Goal: Information Seeking & Learning: Find specific fact

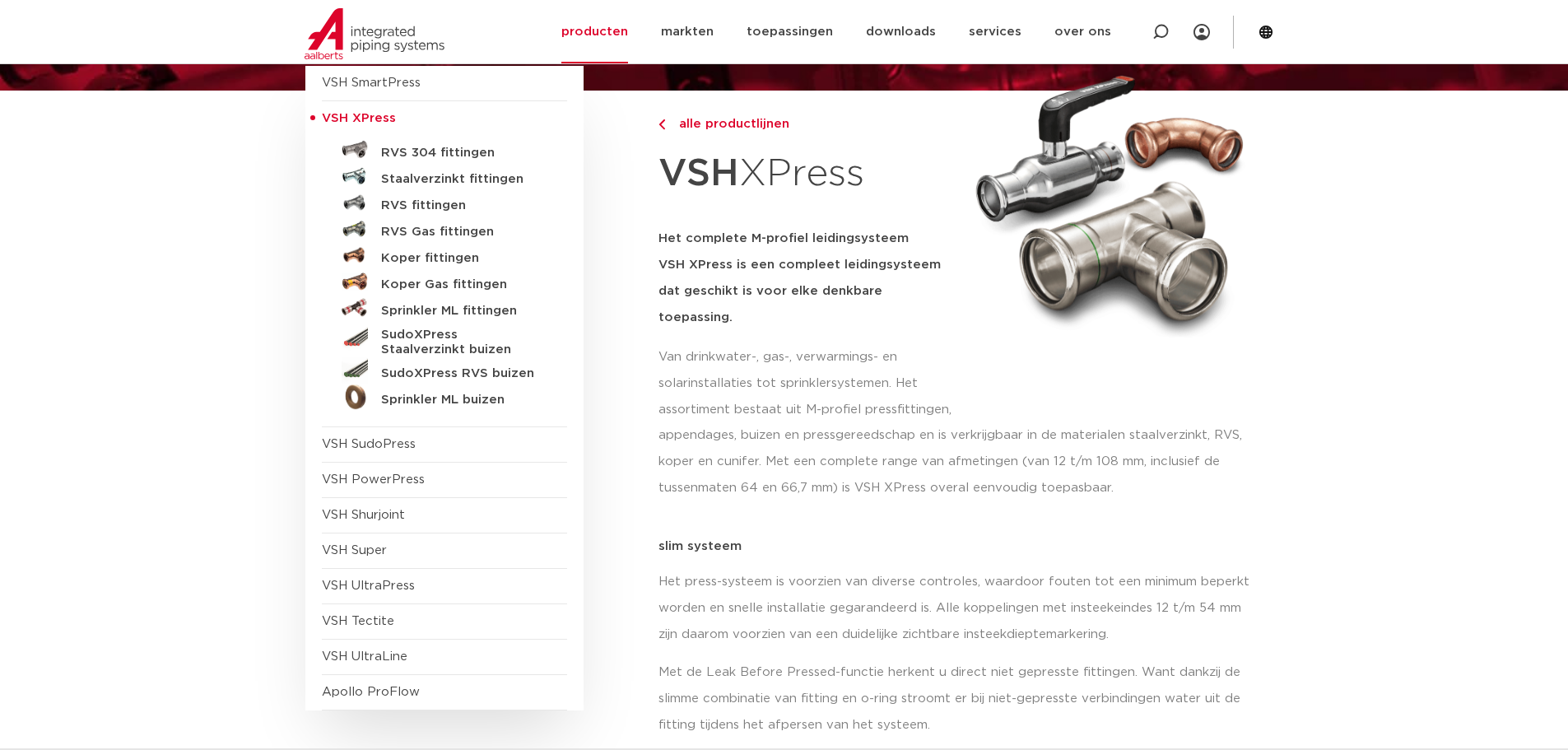
scroll to position [83, 0]
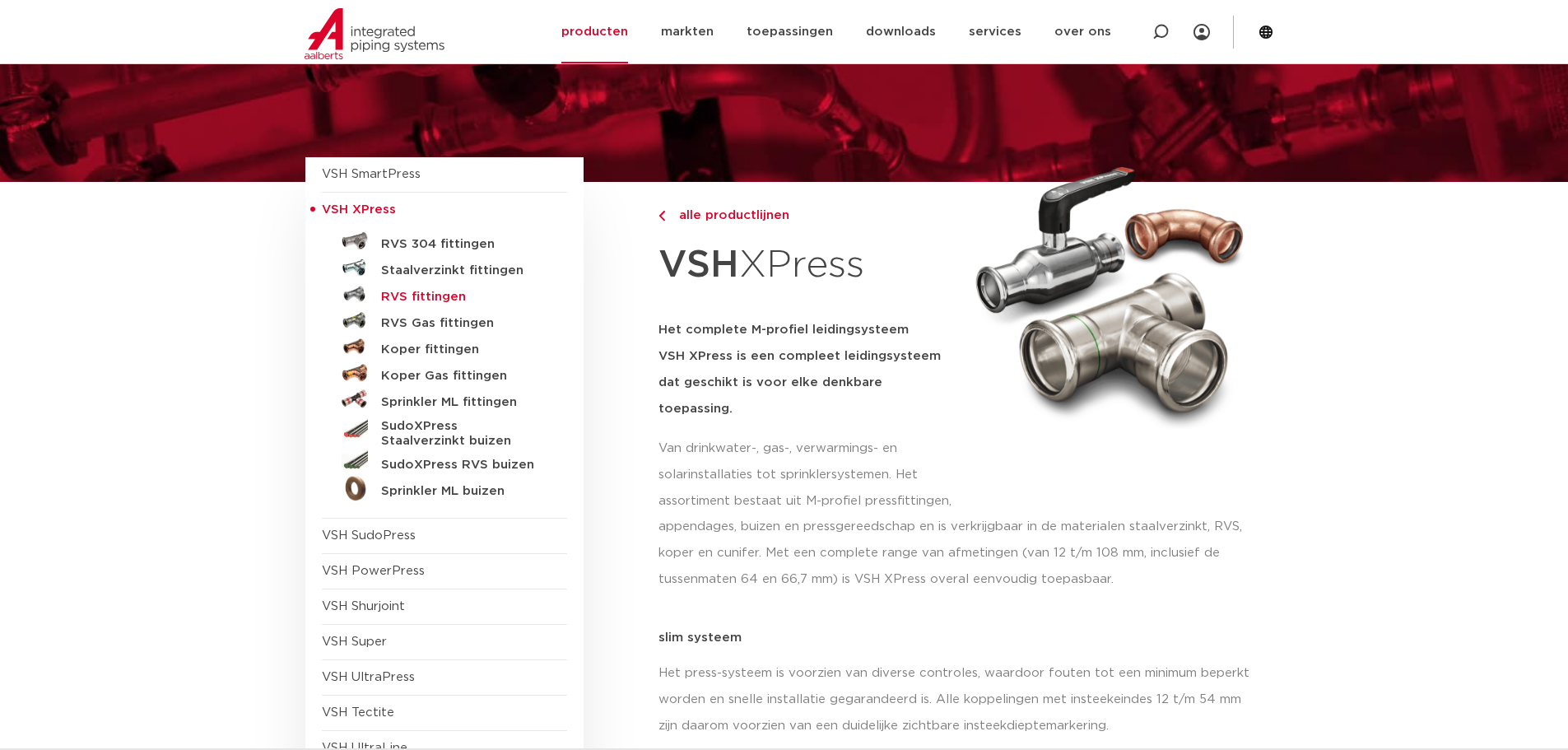
click at [429, 296] on h5 "RVS fittingen" at bounding box center [462, 297] width 163 height 15
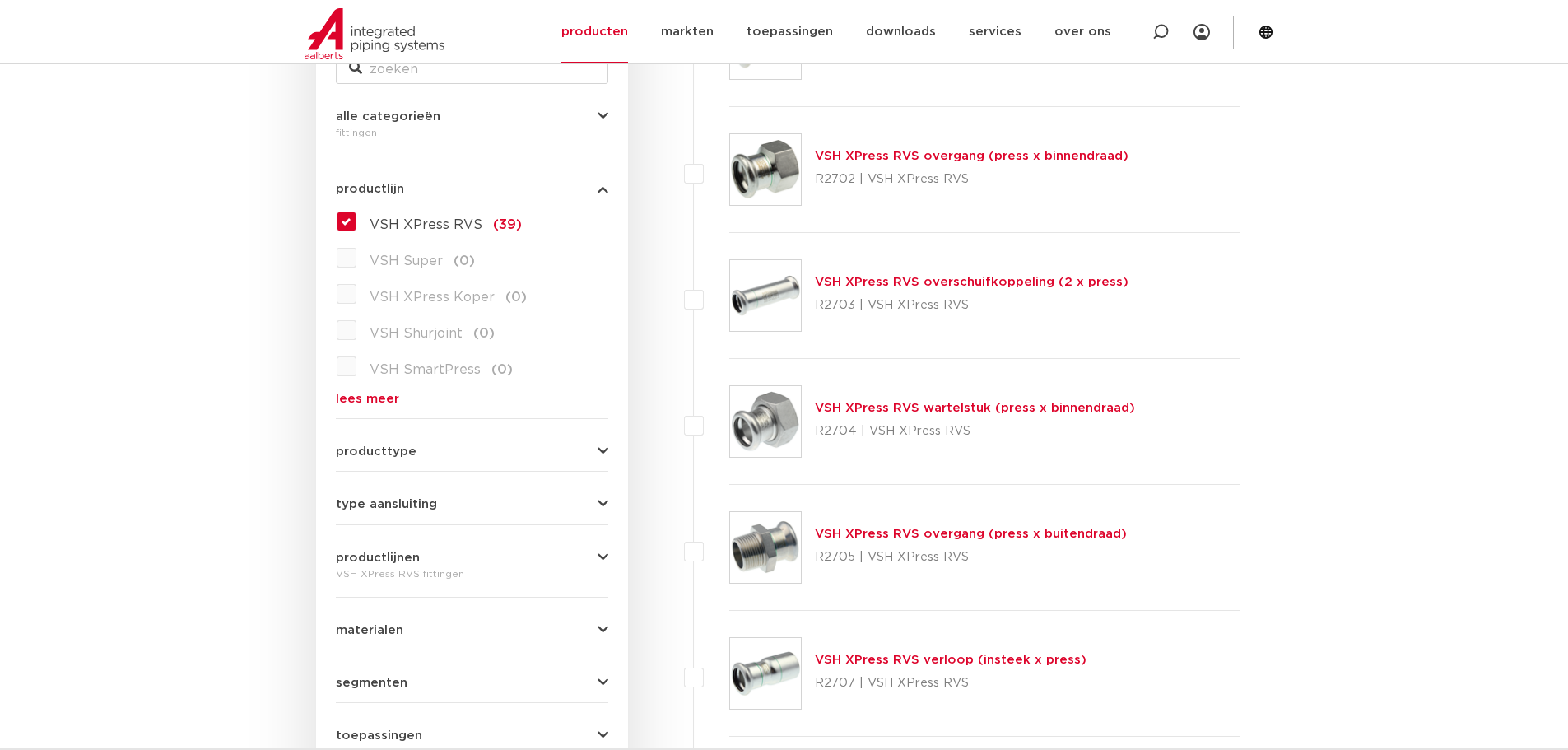
scroll to position [394, 0]
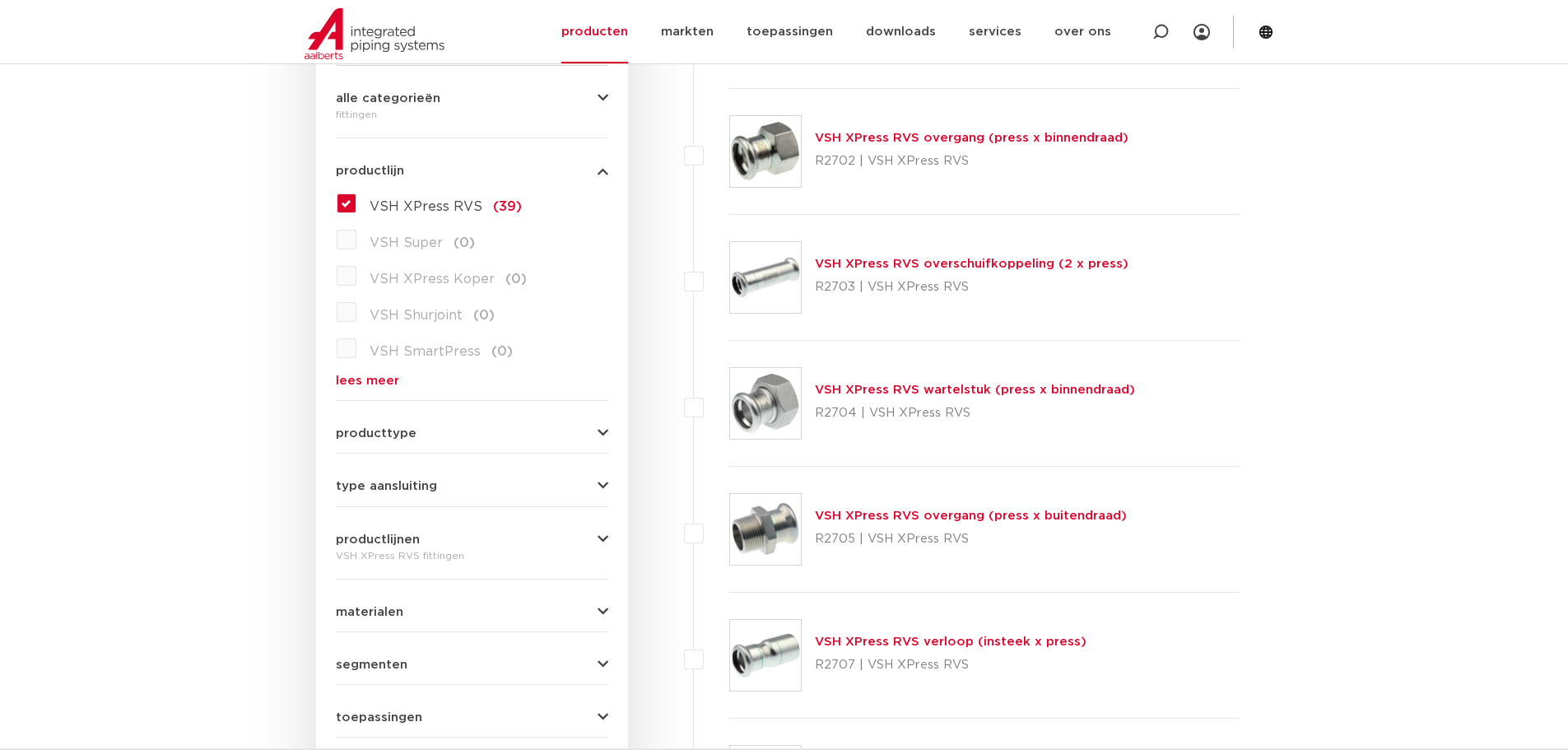
click at [880, 393] on link "VSH XPress RVS wartelstuk (press x binnendraad)" at bounding box center [975, 389] width 320 height 12
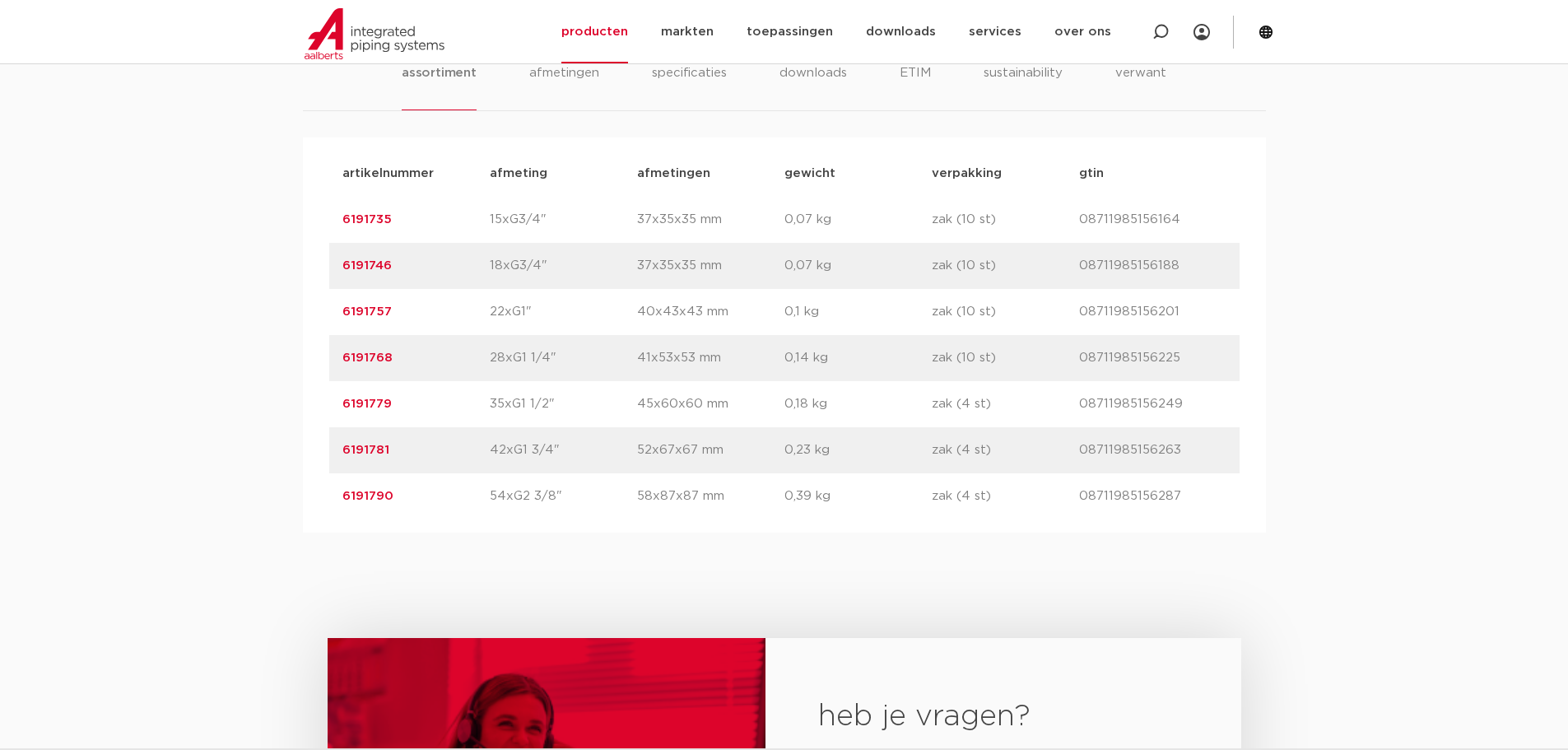
scroll to position [1070, 0]
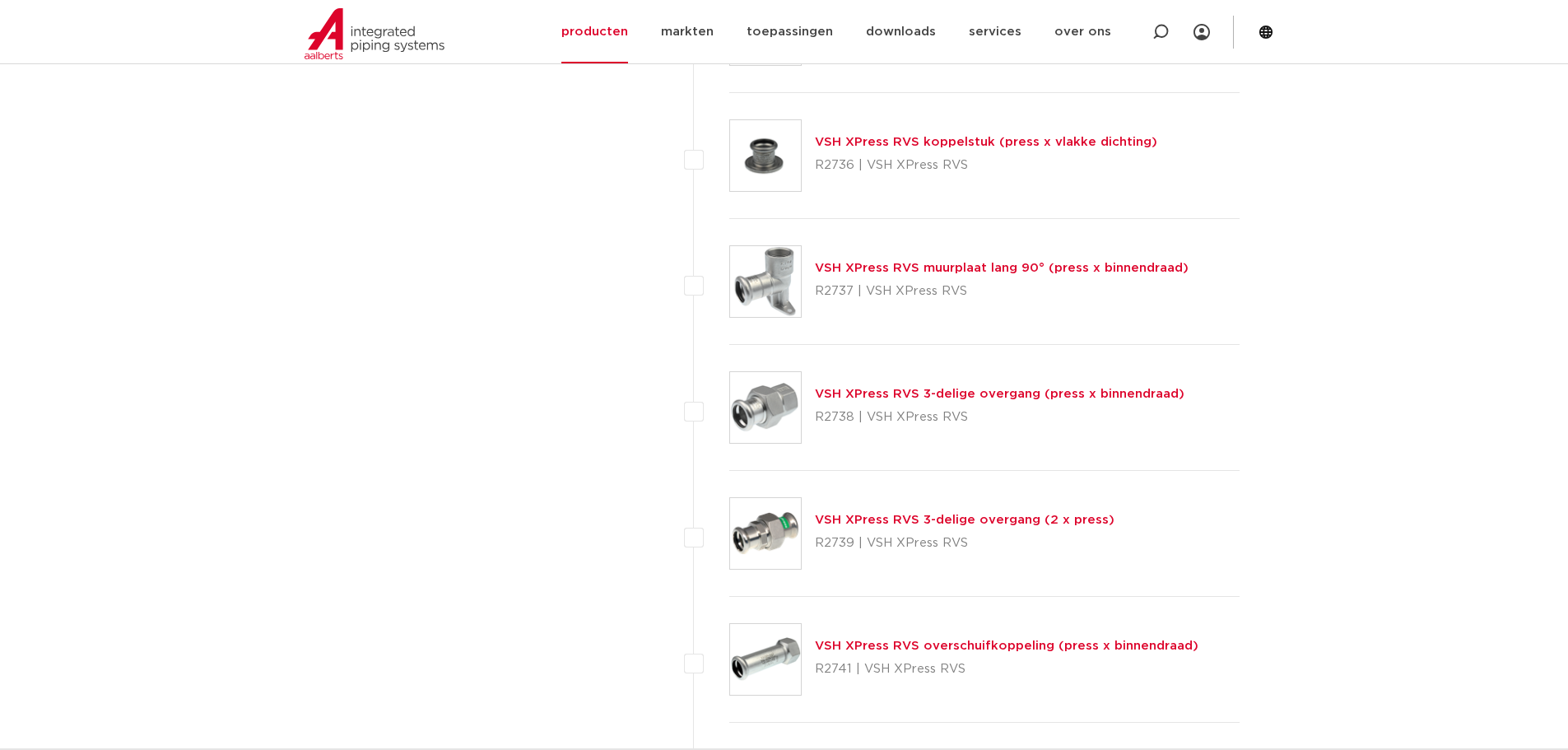
scroll to position [3540, 0]
click at [907, 391] on link "VSH XPress RVS 3-delige overgang (press x binnendraad)" at bounding box center [999, 392] width 369 height 12
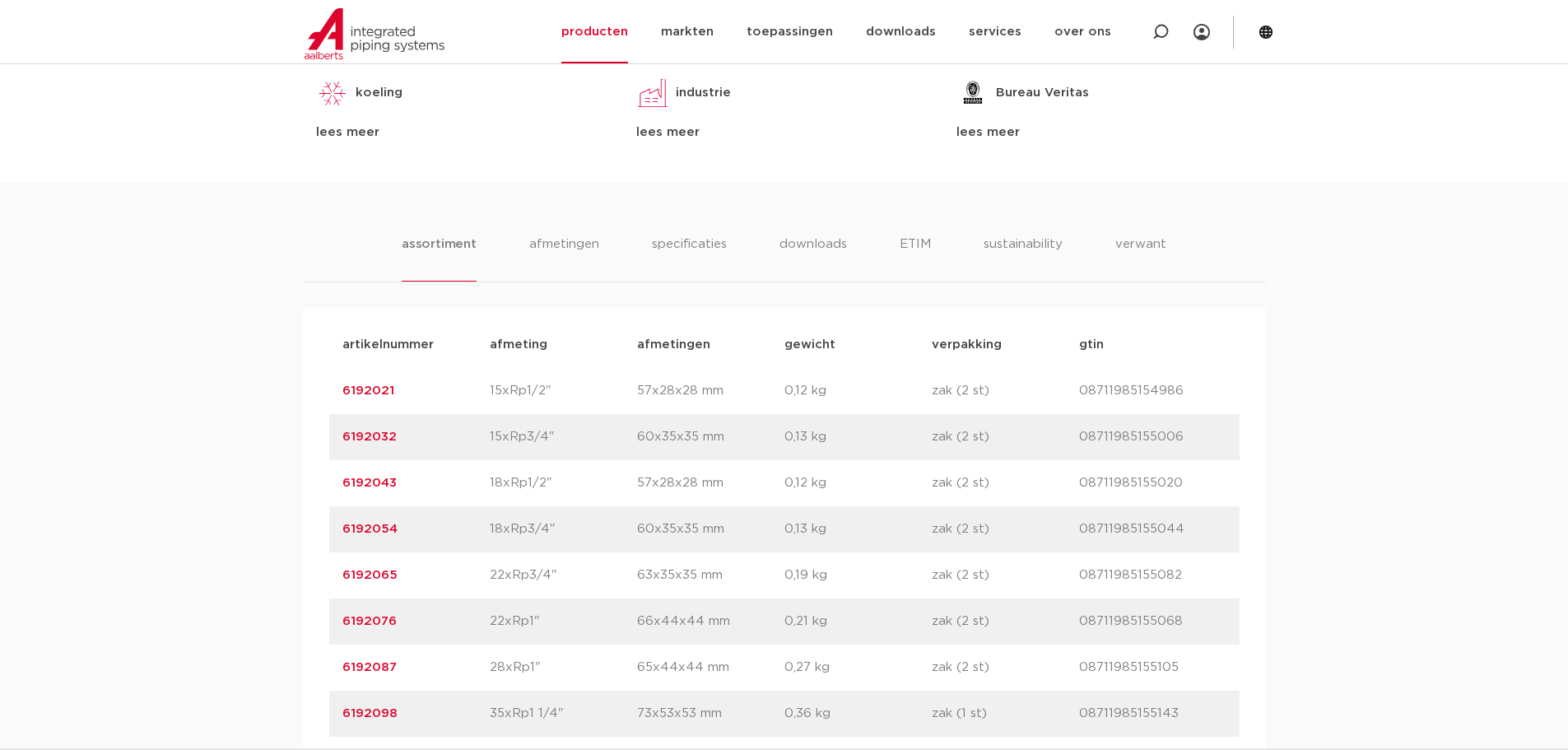
scroll to position [988, 0]
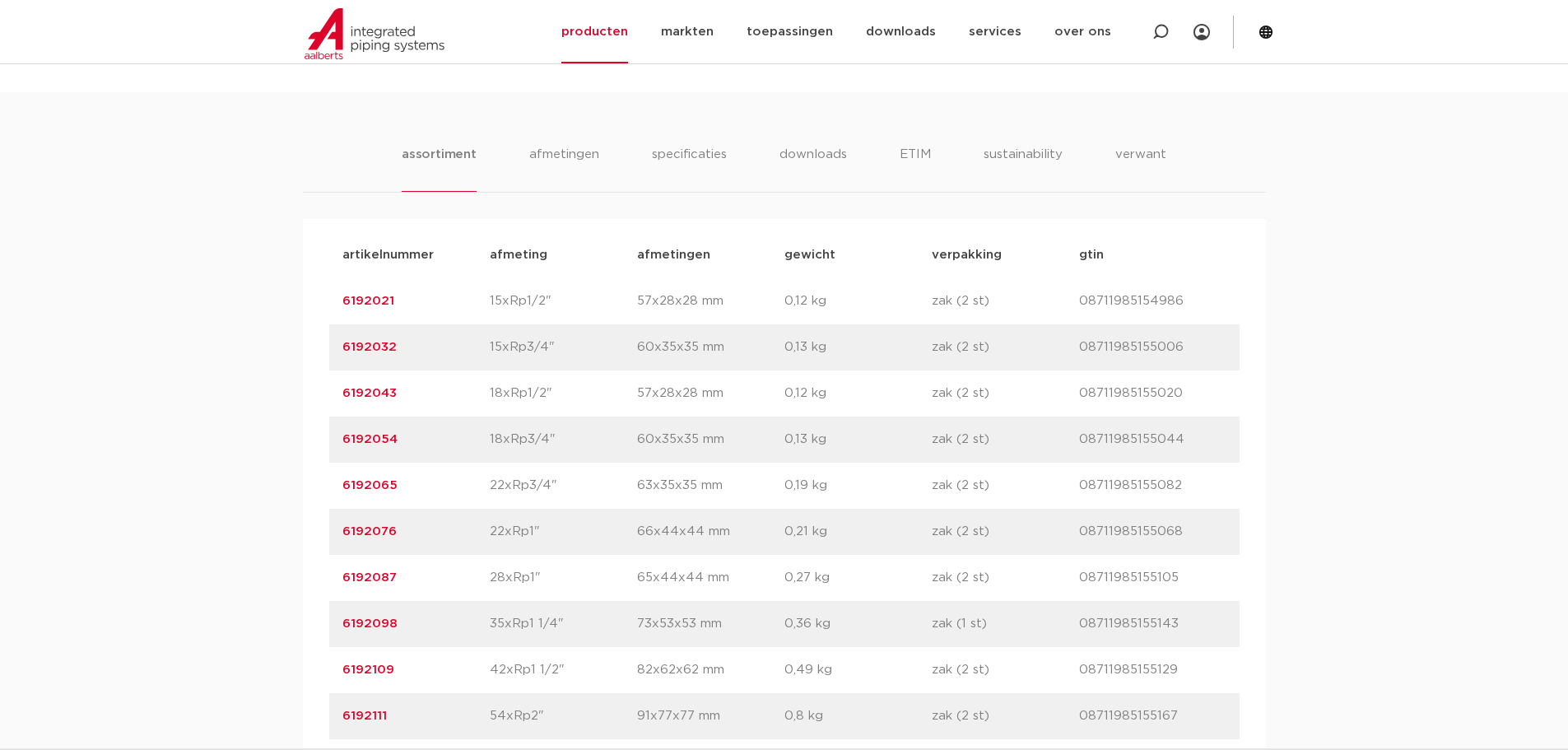
drag, startPoint x: 390, startPoint y: 298, endPoint x: 330, endPoint y: 297, distance: 60.0
click at [330, 297] on div "artikelnummer 6192021 afmeting 15xRp1/2" [GEOGRAPHIC_DATA] 57x28x28 mm gewicht …" at bounding box center [784, 302] width 910 height 46
copy link "6192021"
